Goal: Information Seeking & Learning: Learn about a topic

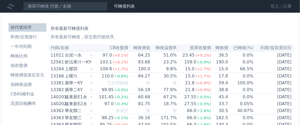
click at [273, 7] on link "登入／註冊" at bounding box center [280, 6] width 29 height 8
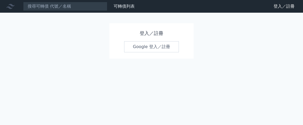
click at [144, 51] on link "Google 登入／註冊" at bounding box center [151, 46] width 55 height 11
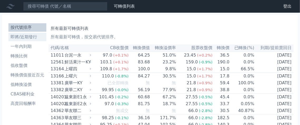
click at [30, 40] on li "即將/近期發行" at bounding box center [27, 37] width 38 height 6
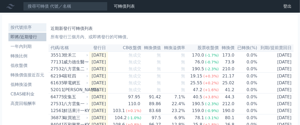
click at [19, 31] on li "按代號排序" at bounding box center [27, 27] width 38 height 6
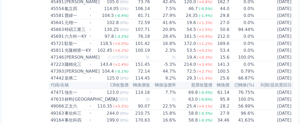
scroll to position [1382, 0]
